Goal: Book appointment/travel/reservation

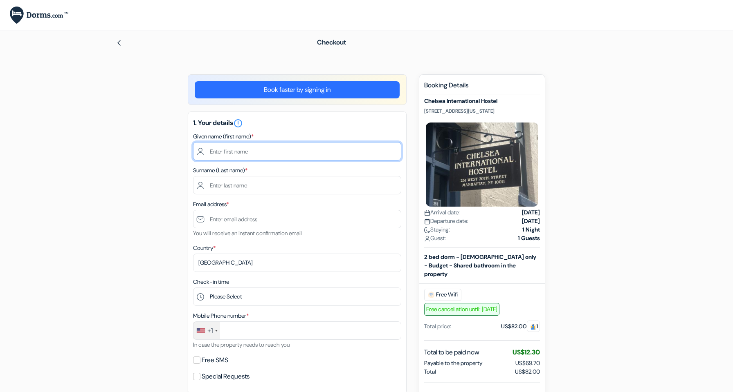
click at [233, 151] on input "text" at bounding box center [297, 151] width 208 height 18
type input "Akash"
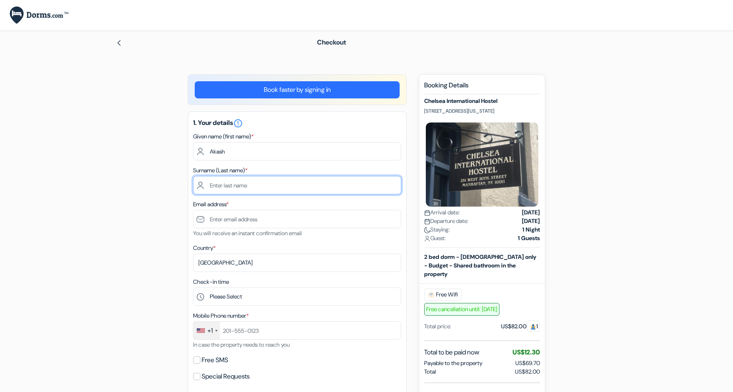
type input "[PERSON_NAME]"
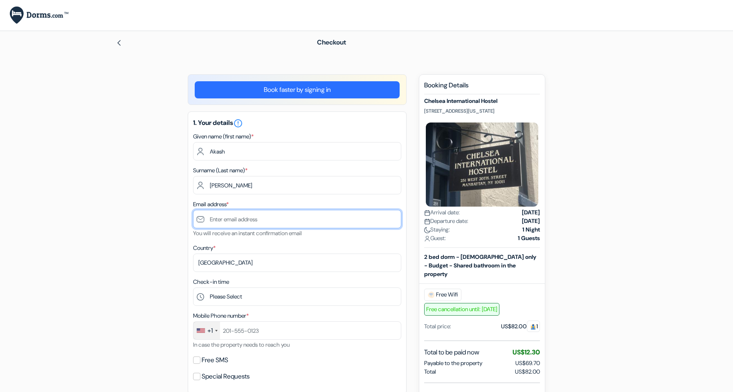
type input "[PERSON_NAME][EMAIL_ADDRESS][DATE][DOMAIN_NAME]"
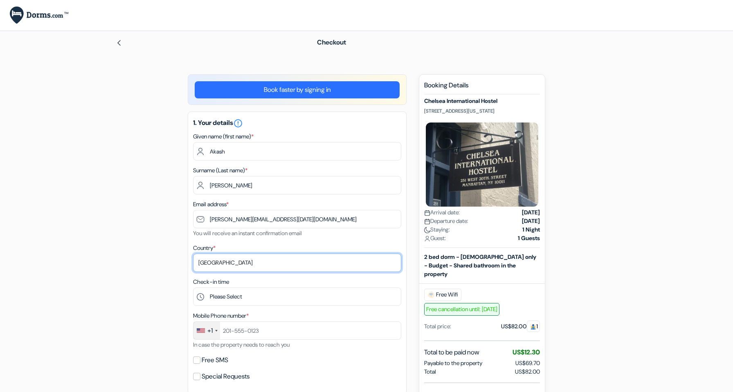
select select "107"
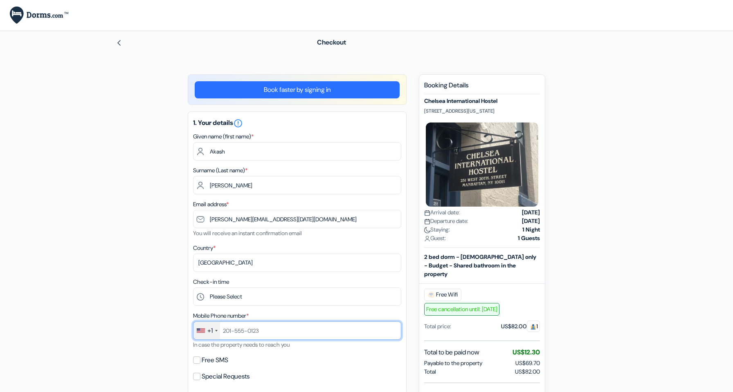
type input "+917004522979"
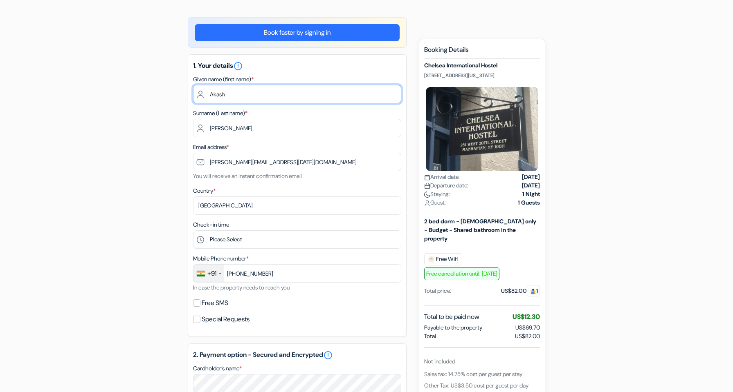
scroll to position [83, 0]
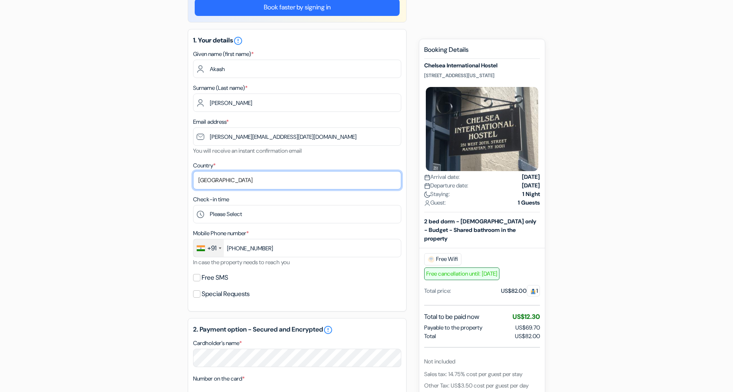
click at [224, 181] on select "Select country Abkhazia Afghanistan Albania Algeria American Samoa Andorra Ango…" at bounding box center [297, 180] width 208 height 18
select select "64"
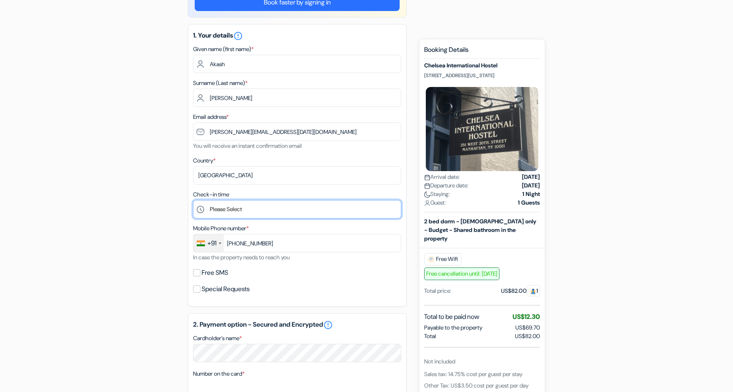
click at [221, 210] on select "Please Select 1:00 2:00 3:00 4:00 5:00 6:00 7:00 8:00 9:00 10:00 11:00 12:00 13…" at bounding box center [297, 209] width 208 height 18
select select "12"
click at [141, 277] on div "add_box Chelsea International Hostel 251 West 20th Street, New York, USA Proper…" at bounding box center [366, 321] width 540 height 669
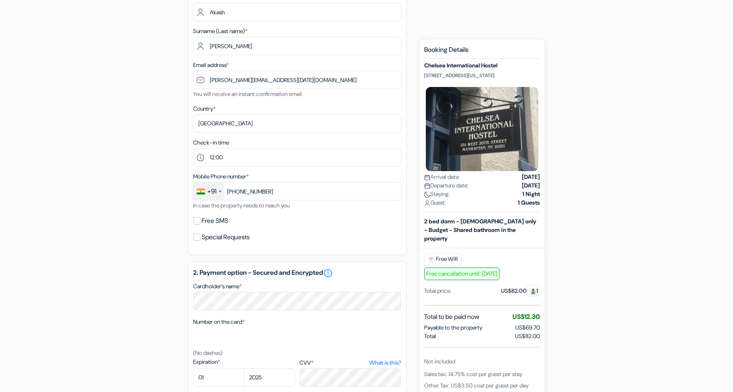
scroll to position [170, 0]
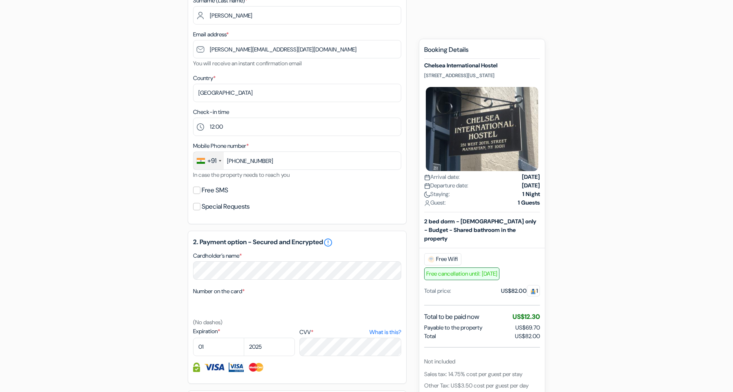
click at [217, 160] on div "+91" at bounding box center [208, 161] width 30 height 18
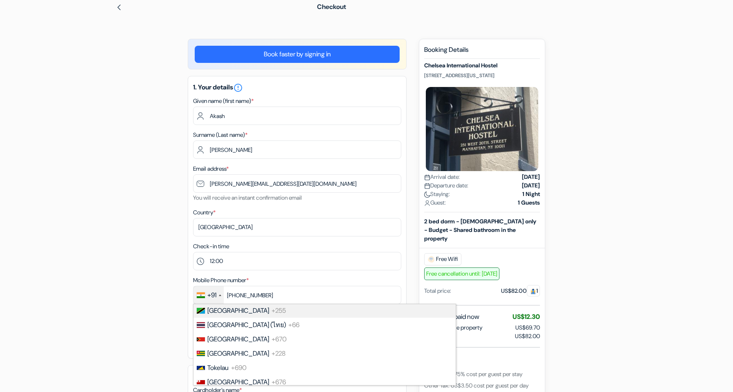
scroll to position [0, 0]
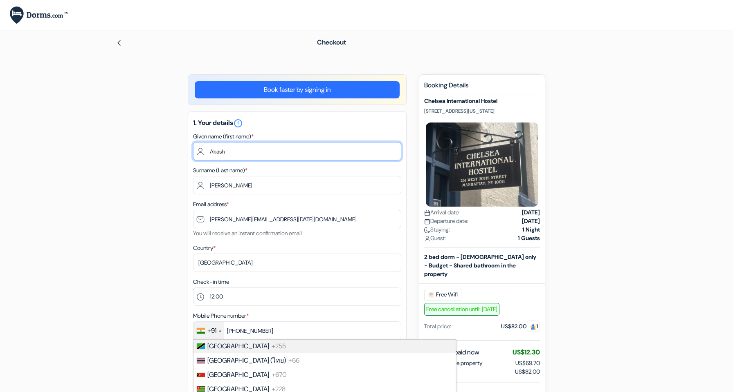
click at [245, 153] on input "Akash" at bounding box center [297, 151] width 208 height 18
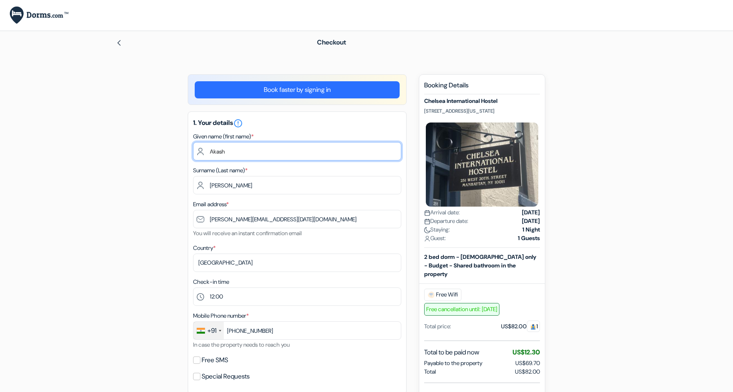
click at [239, 153] on input "Akash" at bounding box center [297, 151] width 208 height 18
click at [237, 146] on input "text" at bounding box center [297, 151] width 208 height 18
type input "Akash"
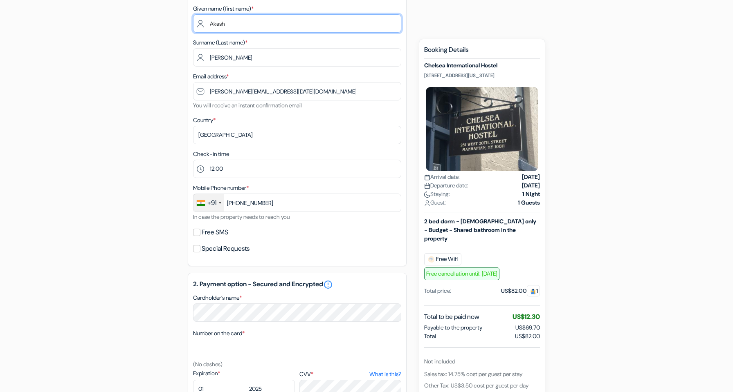
scroll to position [116, 0]
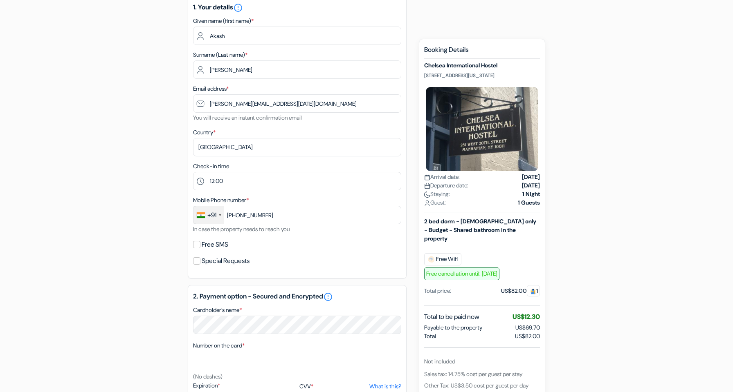
click at [220, 216] on div at bounding box center [220, 216] width 2 height 2
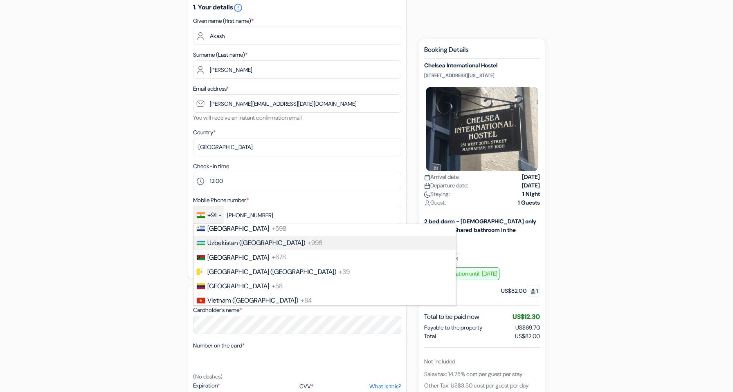
scroll to position [3384, 0]
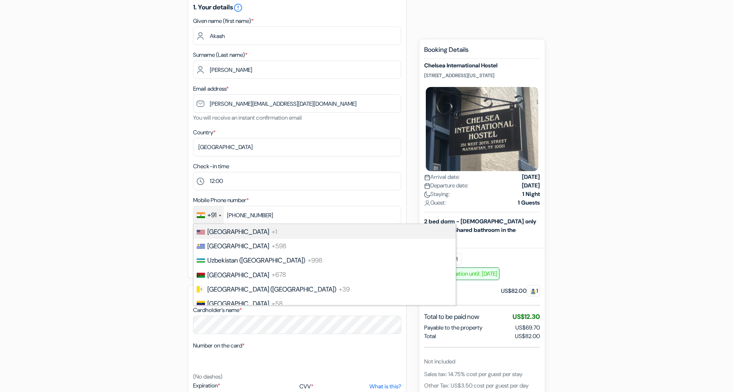
click at [222, 236] on span "United States" at bounding box center [238, 232] width 62 height 9
type input "+17004522979"
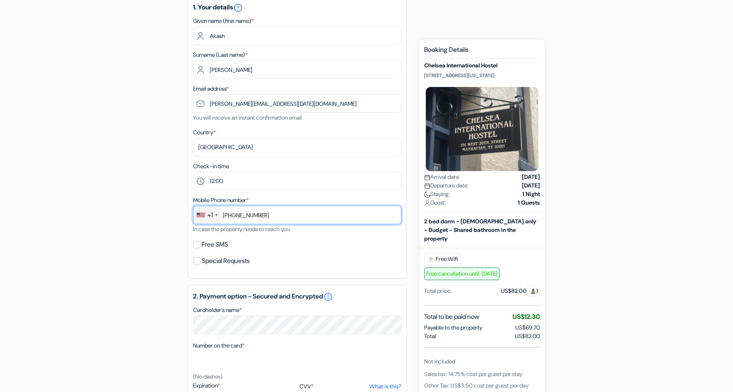
drag, startPoint x: 272, startPoint y: 216, endPoint x: 209, endPoint y: 212, distance: 63.1
click at [209, 212] on div "+1 France +33 United Kingdom +44 Germany (Deutschland) +49 Spain (España) +34 I…" at bounding box center [297, 215] width 208 height 18
type input "18583198293"
click at [141, 258] on div "add_box Chelsea International Hostel 251 West 20th Street, New York, USA Proper…" at bounding box center [366, 293] width 540 height 669
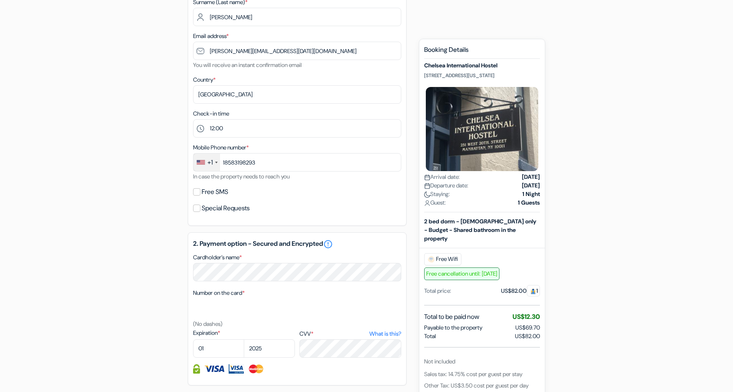
scroll to position [176, 0]
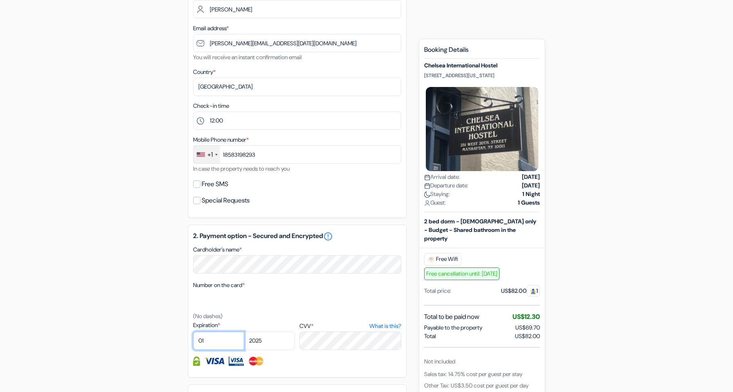
select select "10"
select select "2026"
click at [132, 302] on div "add_box Chelsea International Hostel 251 West 20th Street, New York, USA Proper…" at bounding box center [366, 232] width 540 height 669
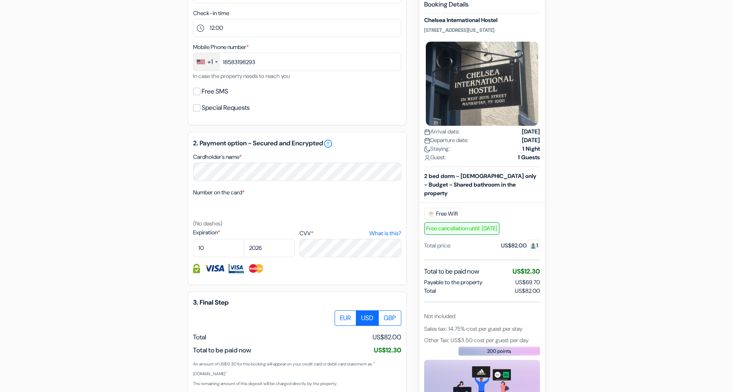
scroll to position [297, 0]
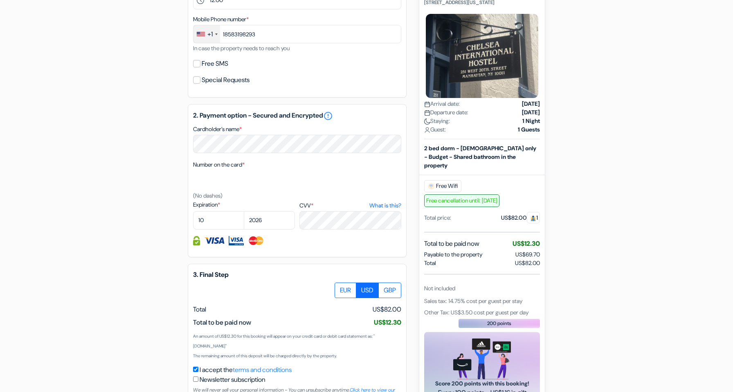
click at [87, 278] on form "Checkout add_box Chelsea International Hostel 251 West 20th Street, New York, U…" at bounding box center [366, 80] width 733 height 692
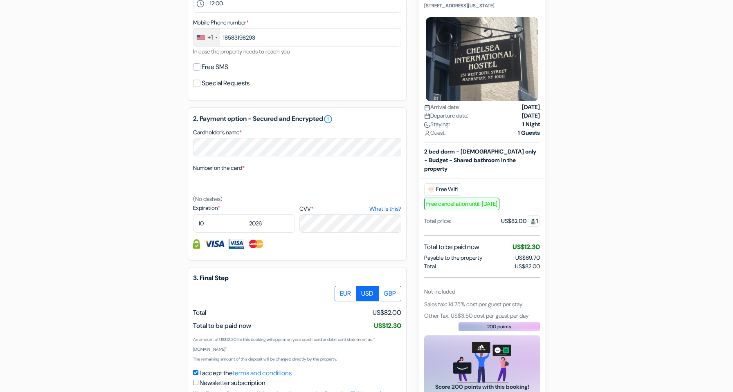
scroll to position [361, 0]
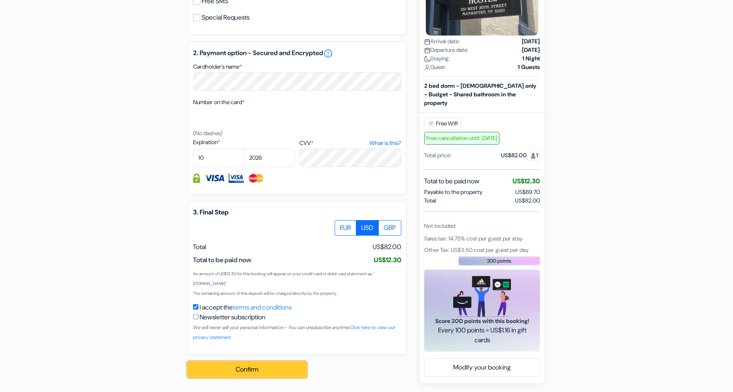
click at [234, 370] on button "Confirm Loading..." at bounding box center [247, 370] width 119 height 16
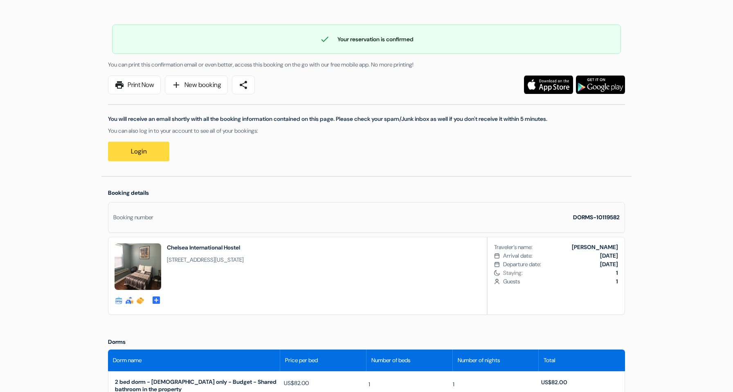
scroll to position [205, 0]
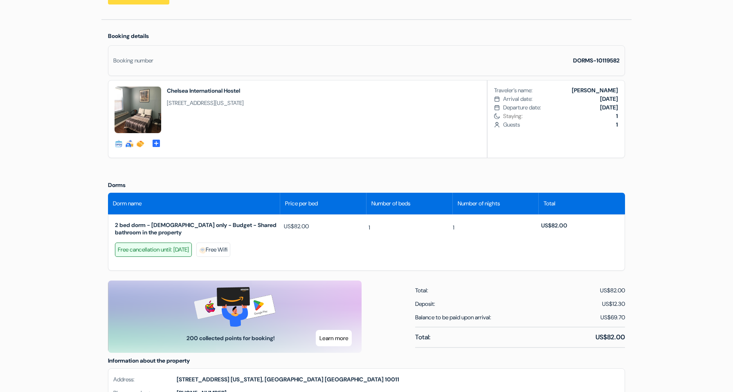
click at [148, 253] on div "Free cancellation until: [DATE]" at bounding box center [153, 250] width 77 height 14
click at [192, 250] on div "Free cancellation until: [DATE]" at bounding box center [153, 250] width 77 height 14
drag, startPoint x: 215, startPoint y: 250, endPoint x: 163, endPoint y: 249, distance: 51.5
click at [163, 249] on div "Free cancellation until: [DATE]" at bounding box center [153, 250] width 77 height 14
